Goal: Task Accomplishment & Management: Complete application form

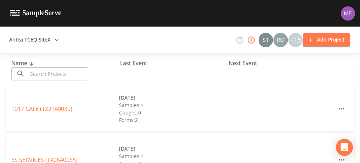
click at [72, 74] on input "text" at bounding box center [58, 73] width 61 height 13
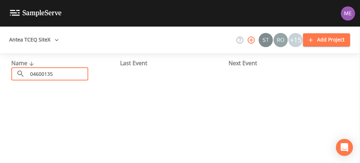
click at [44, 73] on input "04600135" at bounding box center [58, 73] width 61 height 13
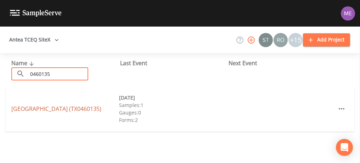
type input "0460135"
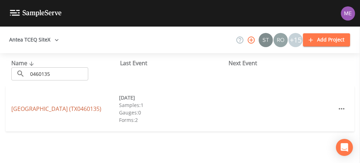
click at [41, 107] on link "[GEOGRAPHIC_DATA] (TX0460135)" at bounding box center [56, 109] width 90 height 8
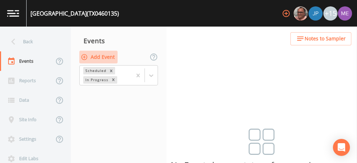
click at [101, 55] on button "Add Event" at bounding box center [98, 57] width 38 height 13
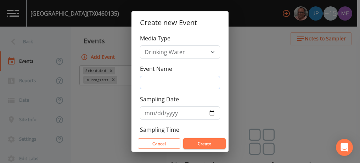
click at [157, 80] on input "Event Name" at bounding box center [180, 82] width 80 height 13
type input "4QSamples"
type input "[DATE]"
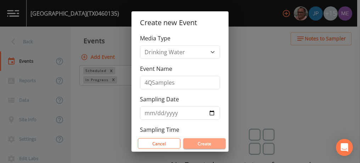
click at [190, 141] on button "Create" at bounding box center [204, 143] width 42 height 11
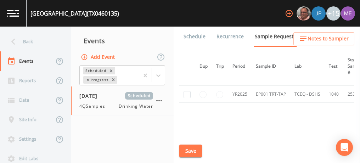
scroll to position [79, 0]
click at [187, 92] on input "checkbox" at bounding box center [186, 91] width 7 height 7
checkbox input "true"
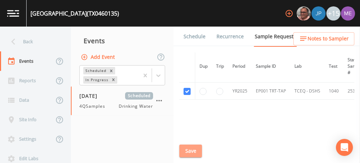
click at [196, 149] on button "Save" at bounding box center [190, 150] width 23 height 13
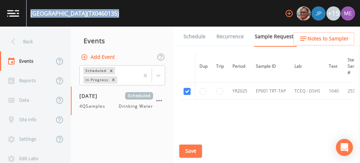
drag, startPoint x: 31, startPoint y: 12, endPoint x: 114, endPoint y: 15, distance: 83.3
click at [114, 15] on div "[GEOGRAPHIC_DATA] (TX0460135) +15" at bounding box center [180, 13] width 360 height 27
copy div "[GEOGRAPHIC_DATA] (TX0460135)"
click at [190, 37] on link "Schedule" at bounding box center [194, 37] width 24 height 20
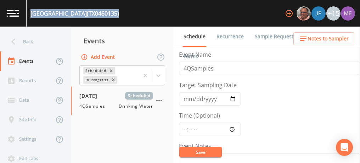
scroll to position [40, 0]
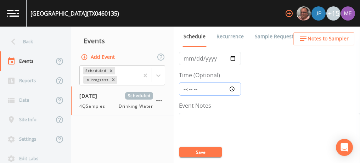
click at [184, 88] on input "Time (Optional)" at bounding box center [210, 88] width 62 height 13
type input "08:30"
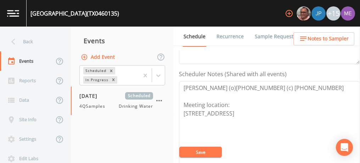
scroll to position [180, 0]
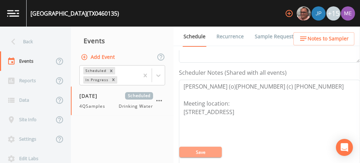
click at [196, 154] on button "Save" at bounding box center [200, 152] width 42 height 11
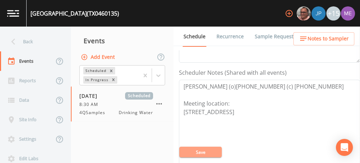
click at [198, 152] on button "Save" at bounding box center [200, 152] width 42 height 11
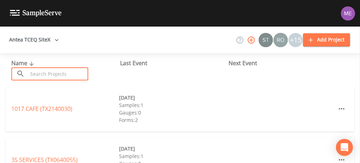
click at [84, 75] on input "text" at bounding box center [58, 73] width 61 height 13
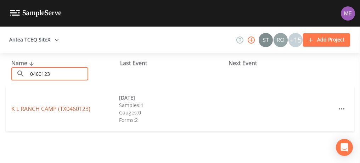
type input "0460123"
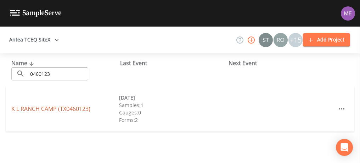
click at [67, 108] on link "K L RANCH CAMP (TX0460123)" at bounding box center [50, 109] width 79 height 8
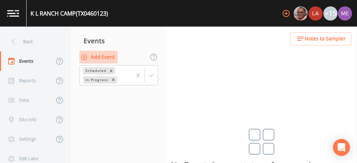
click at [97, 56] on button "Add Event" at bounding box center [98, 57] width 38 height 13
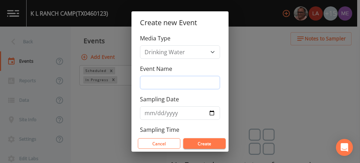
click at [150, 79] on input "Event Name" at bounding box center [180, 82] width 80 height 13
type input "4QSamples"
type input "[DATE]"
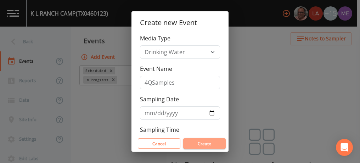
click at [202, 142] on button "Create" at bounding box center [204, 143] width 42 height 11
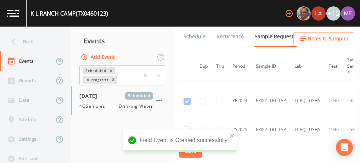
scroll to position [26, 0]
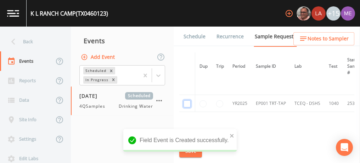
click at [189, 103] on input "checkbox" at bounding box center [186, 103] width 7 height 7
checkbox input "true"
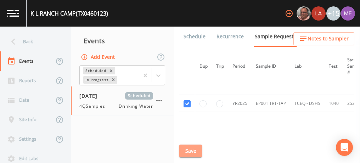
click at [189, 153] on button "Save" at bounding box center [190, 150] width 23 height 13
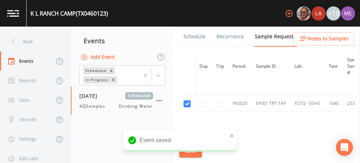
click at [193, 34] on link "Schedule" at bounding box center [194, 37] width 24 height 20
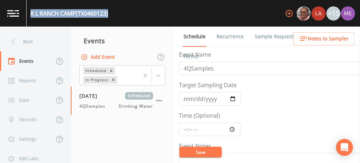
drag, startPoint x: 31, startPoint y: 13, endPoint x: 111, endPoint y: 13, distance: 80.4
click at [111, 13] on div "K L RANCH CAMP (TX0460123) +15" at bounding box center [180, 13] width 360 height 27
copy div "K L RANCH CAMP (TX0460123)"
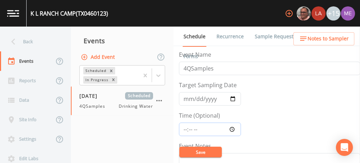
click at [185, 128] on input "Time (Optional)" at bounding box center [210, 128] width 62 height 13
type input "09:00"
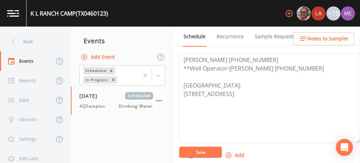
scroll to position [208, 0]
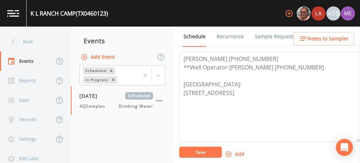
click at [257, 35] on link "Sample Requests" at bounding box center [274, 37] width 43 height 20
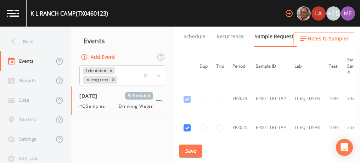
scroll to position [2, 0]
click at [190, 37] on link "Schedule" at bounding box center [194, 37] width 24 height 20
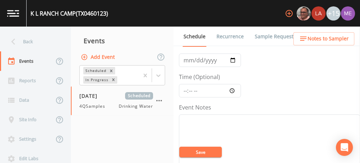
scroll to position [39, 0]
click at [186, 91] on input "Time (Optional)" at bounding box center [210, 90] width 62 height 13
type input "09:00"
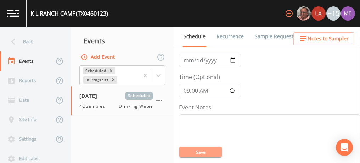
click at [195, 152] on button "Save" at bounding box center [200, 152] width 42 height 11
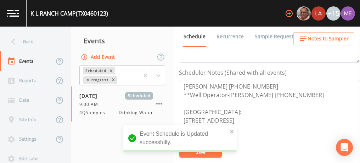
scroll to position [182, 0]
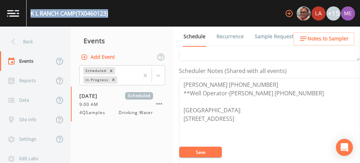
drag, startPoint x: 30, startPoint y: 12, endPoint x: 109, endPoint y: 9, distance: 79.0
click at [108, 9] on div "K L RANCH CAMP (TX0460123)" at bounding box center [69, 13] width 78 height 8
copy div "K L RANCH CAMP (TX0460123)"
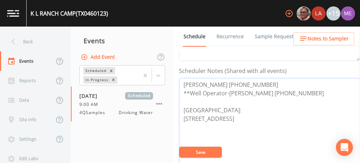
drag, startPoint x: 182, startPoint y: 85, endPoint x: 318, endPoint y: 87, distance: 135.6
click at [318, 87] on textarea "Jason 830-237-5783 **Well Operator-Bobbie Bretsky 830-660-8524 Meeting Point: 5…" at bounding box center [269, 123] width 181 height 90
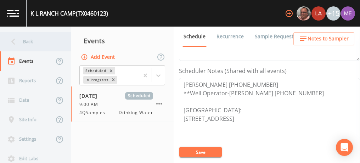
click at [24, 41] on div "Back" at bounding box center [32, 41] width 64 height 19
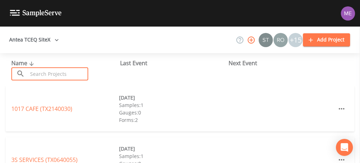
click at [40, 76] on input "text" at bounding box center [58, 73] width 61 height 13
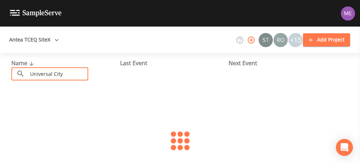
type input "Universal City"
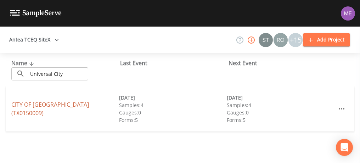
click at [51, 110] on link "CITY OF UNIVERSAL CITY (TX0150009)" at bounding box center [50, 109] width 78 height 16
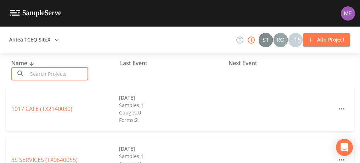
click at [78, 74] on input "text" at bounding box center [58, 73] width 61 height 13
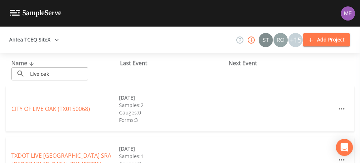
click at [87, 123] on div "CITY OF LIVE OAK ([GEOGRAPHIC_DATA]) [DATE] Samples: 2 Gauges: 0 Forms: 3" at bounding box center [180, 108] width 348 height 45
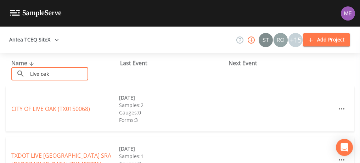
click at [71, 74] on input "Live oak" at bounding box center [58, 73] width 61 height 13
type input "L"
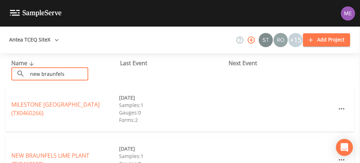
type input "new braunfels"
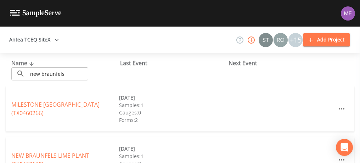
click at [34, 89] on div "MILESTONE NEW BRAUNFELS (TX0460266) 07/29/2025 Samples: 1 Gauges: 0 Forms: 2" at bounding box center [180, 108] width 348 height 45
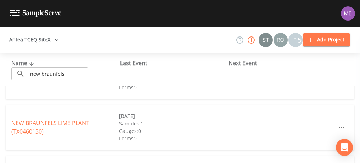
scroll to position [76, 0]
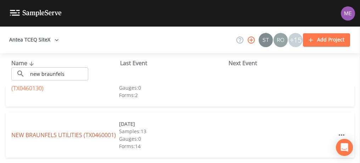
click at [51, 136] on link "NEW BRAUNFELS UTILITIES (TX0460001)" at bounding box center [63, 135] width 104 height 8
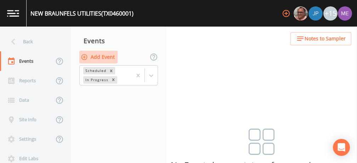
click at [108, 55] on button "Add Event" at bounding box center [98, 57] width 38 height 13
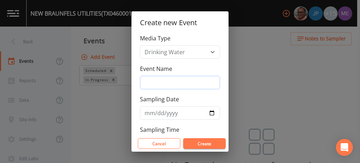
click at [175, 84] on input "Event Name" at bounding box center [180, 82] width 80 height 13
type input "4QSamples"
type input "[DATE]"
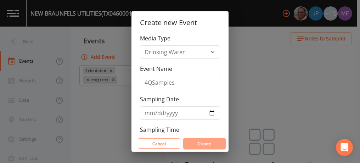
click at [212, 144] on button "Create" at bounding box center [204, 143] width 42 height 11
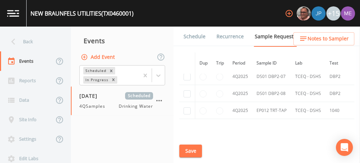
scroll to position [5614, 0]
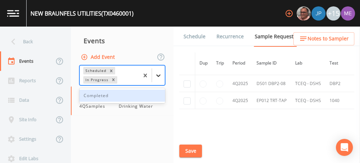
click at [160, 75] on icon at bounding box center [158, 75] width 4 height 2
click at [154, 91] on div "Completed" at bounding box center [122, 96] width 86 height 12
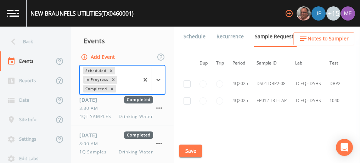
scroll to position [34, 0]
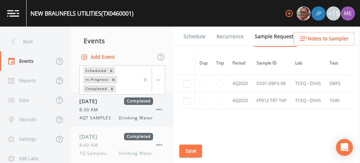
click at [110, 110] on div "8:30 AM" at bounding box center [116, 110] width 74 height 6
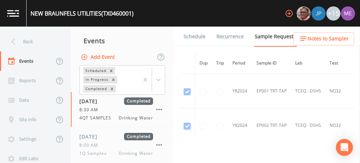
click at [199, 46] on link "Forms" at bounding box center [190, 56] width 17 height 20
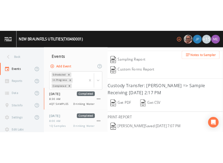
scroll to position [169, 0]
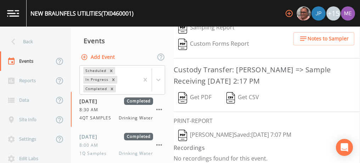
click at [197, 94] on button "Get PDF" at bounding box center [194, 98] width 42 height 16
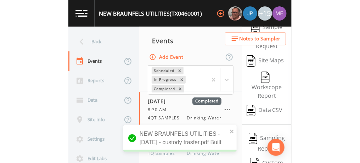
scroll to position [296, 0]
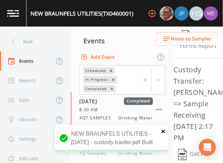
click at [161, 129] on icon "close" at bounding box center [163, 132] width 5 height 6
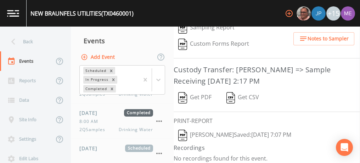
scroll to position [139, 0]
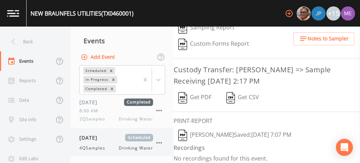
click at [92, 138] on span "[DATE]" at bounding box center [90, 137] width 23 height 7
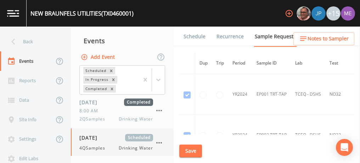
click at [102, 136] on span "[DATE]" at bounding box center [90, 137] width 23 height 7
click at [196, 37] on link "Schedule" at bounding box center [194, 37] width 24 height 20
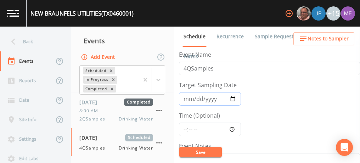
click at [200, 96] on input "[DATE]" at bounding box center [210, 98] width 62 height 13
type input "2025-10-08"
click at [188, 127] on input "Time (Optional)" at bounding box center [210, 128] width 62 height 13
type input "08:00"
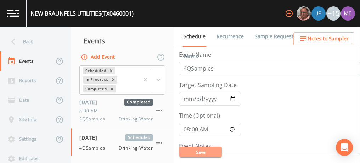
click at [201, 153] on button "Save" at bounding box center [200, 152] width 42 height 11
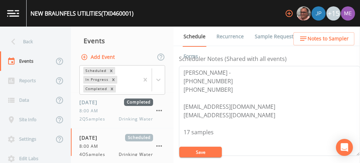
scroll to position [194, 0]
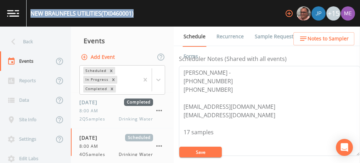
drag, startPoint x: 30, startPoint y: 13, endPoint x: 137, endPoint y: 11, distance: 106.9
click at [137, 11] on div "NEW BRAUNFELS UTILITIES (TX0460001) +15" at bounding box center [180, 13] width 360 height 27
copy div "NEW BRAUNFELS UTILITIES (TX0460001)"
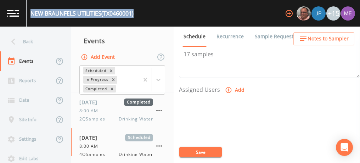
scroll to position [272, 0]
click at [262, 35] on link "Sample Requests" at bounding box center [274, 37] width 43 height 20
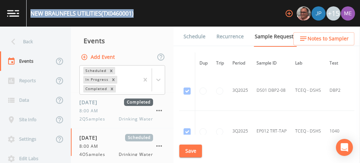
scroll to position [5418, 0]
